Goal: Book appointment/travel/reservation

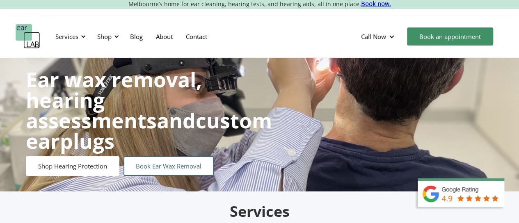
click at [182, 156] on link "Book Ear Wax Removal" at bounding box center [168, 166] width 90 height 20
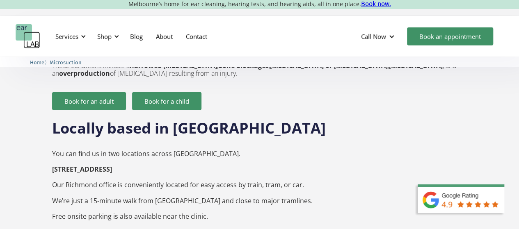
scroll to position [1230, 0]
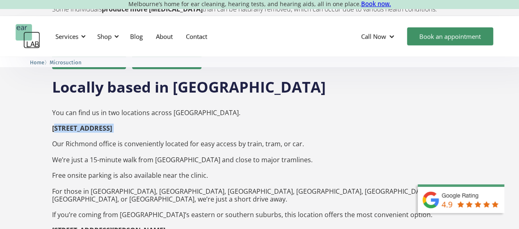
drag, startPoint x: 54, startPoint y: 112, endPoint x: 175, endPoint y: 117, distance: 121.4
click at [175, 117] on p "You can find us in two locations across [GEOGRAPHIC_DATA]. [STREET_ADDRESS] ‍ O…" at bounding box center [259, 207] width 415 height 212
click at [175, 113] on p "You can find us in two locations across [GEOGRAPHIC_DATA]. [STREET_ADDRESS] ‍ O…" at bounding box center [259, 207] width 415 height 212
drag, startPoint x: 52, startPoint y: 111, endPoint x: 192, endPoint y: 117, distance: 139.9
click at [192, 117] on p "You can find us in two locations across [GEOGRAPHIC_DATA]. [STREET_ADDRESS] ‍ O…" at bounding box center [259, 207] width 415 height 212
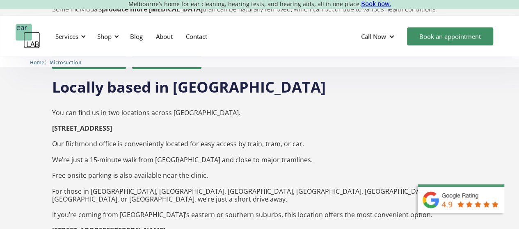
copy strong "[STREET_ADDRESS]"
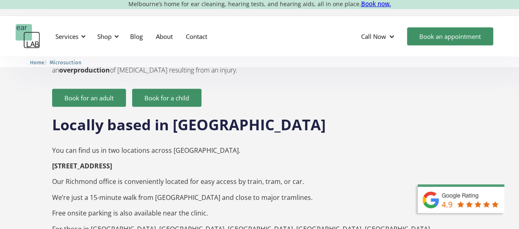
scroll to position [1148, 0]
